Goal: Communication & Community: Answer question/provide support

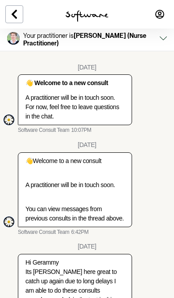
scroll to position [2641, 0]
click at [17, 14] on icon at bounding box center [14, 14] width 11 height 11
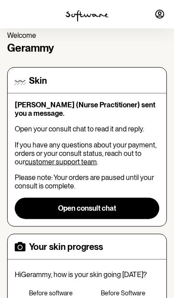
scroll to position [45, 0]
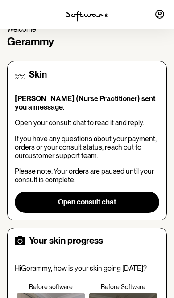
click at [99, 204] on button "Open consult chat" at bounding box center [87, 201] width 144 height 21
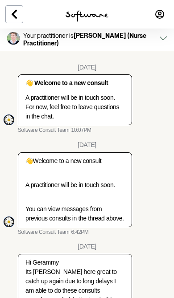
scroll to position [2744, 0]
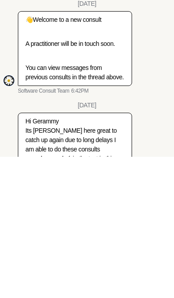
scroll to position [2786, 0]
type textarea "Hi! Sorry for not responding for a long time. I checked to see how my face resp…"
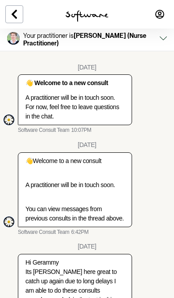
click at [15, 16] on icon at bounding box center [14, 14] width 11 height 11
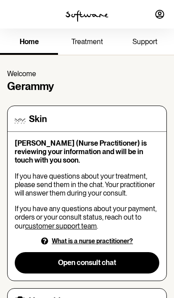
click at [104, 262] on button "Open consult chat" at bounding box center [87, 262] width 144 height 21
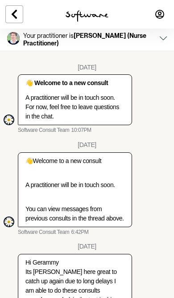
scroll to position [2862, 0]
click at [15, 19] on icon at bounding box center [14, 14] width 11 height 11
